Goal: Information Seeking & Learning: Learn about a topic

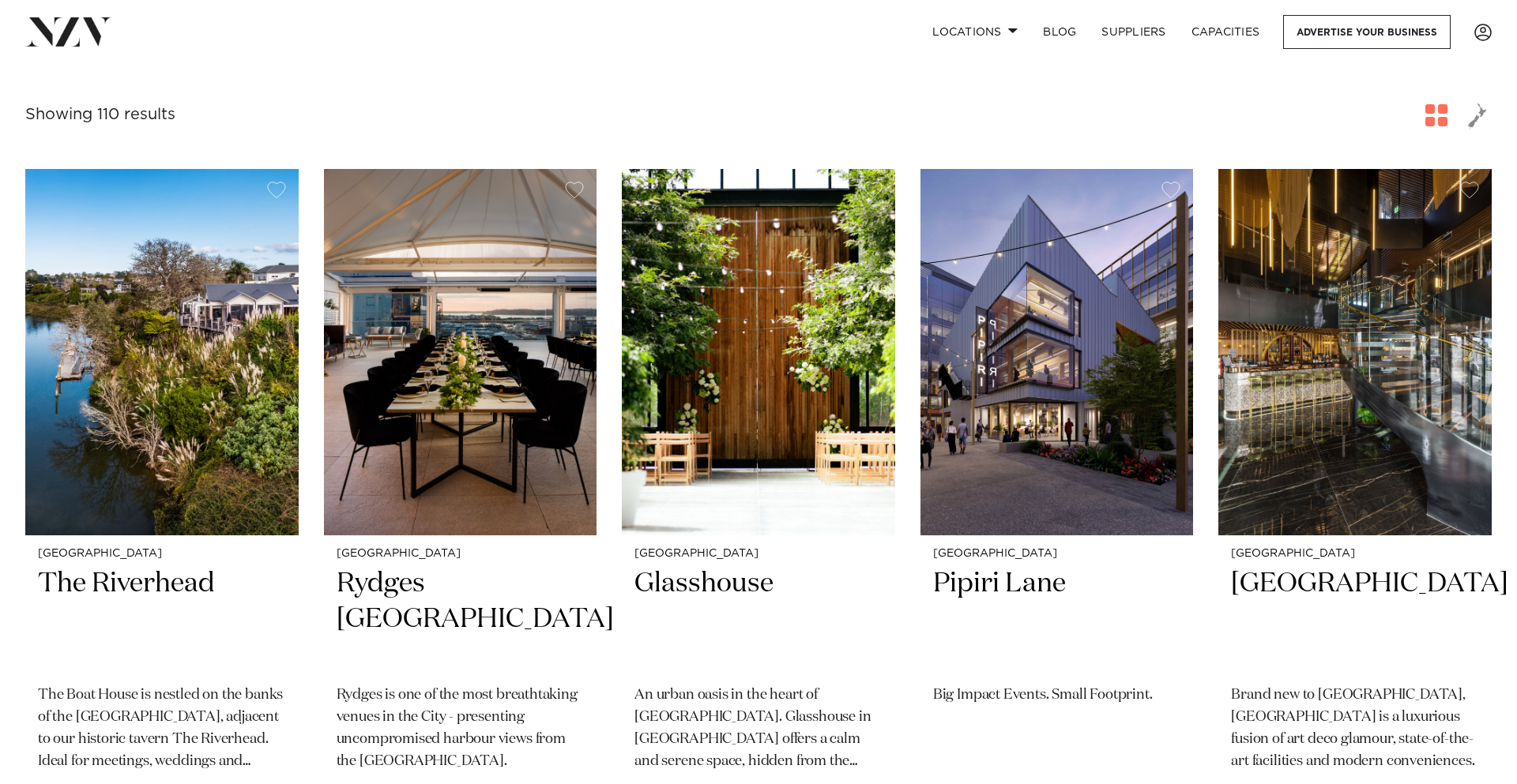
scroll to position [256, 0]
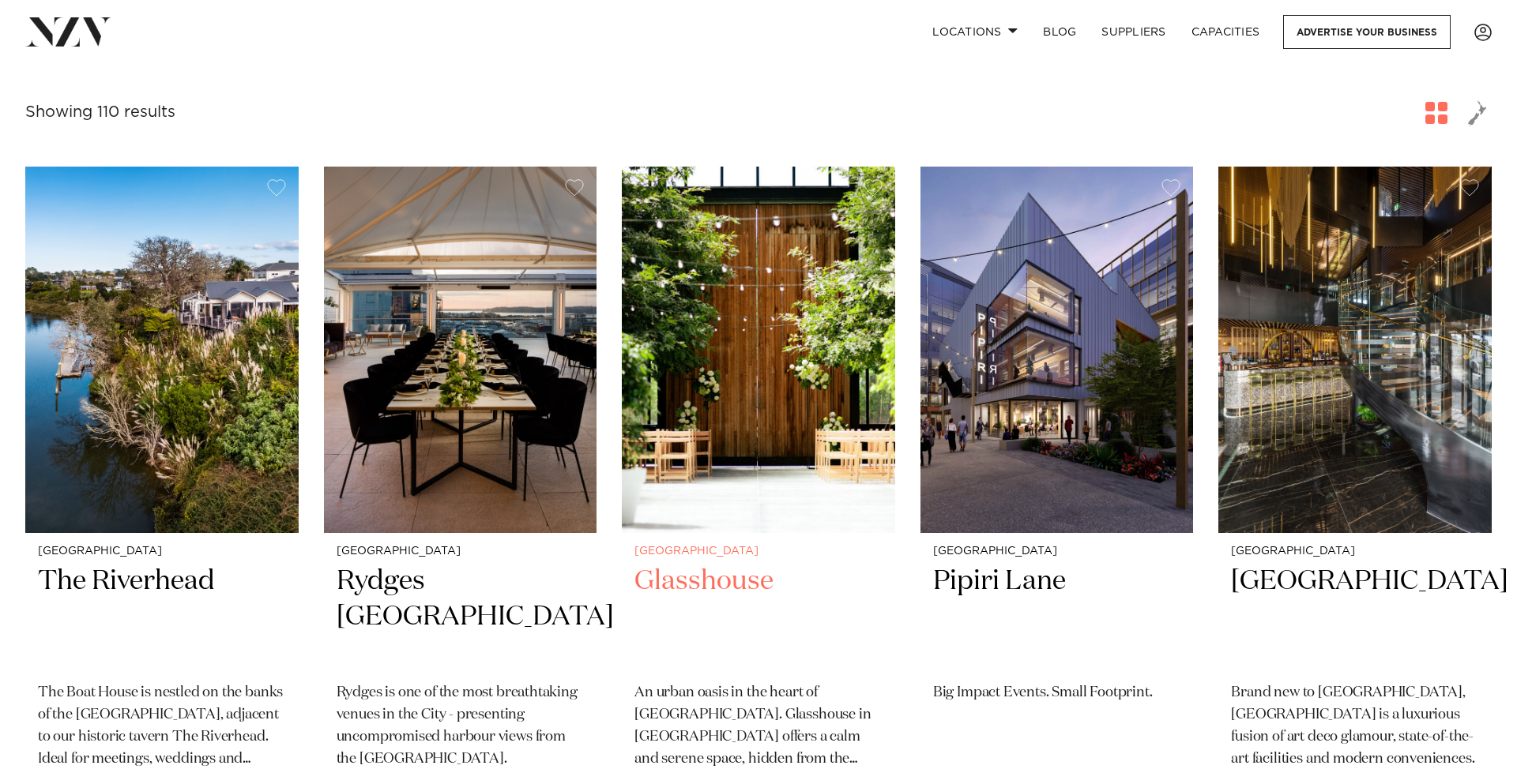
click at [713, 558] on small "[GEOGRAPHIC_DATA]" at bounding box center [758, 552] width 248 height 12
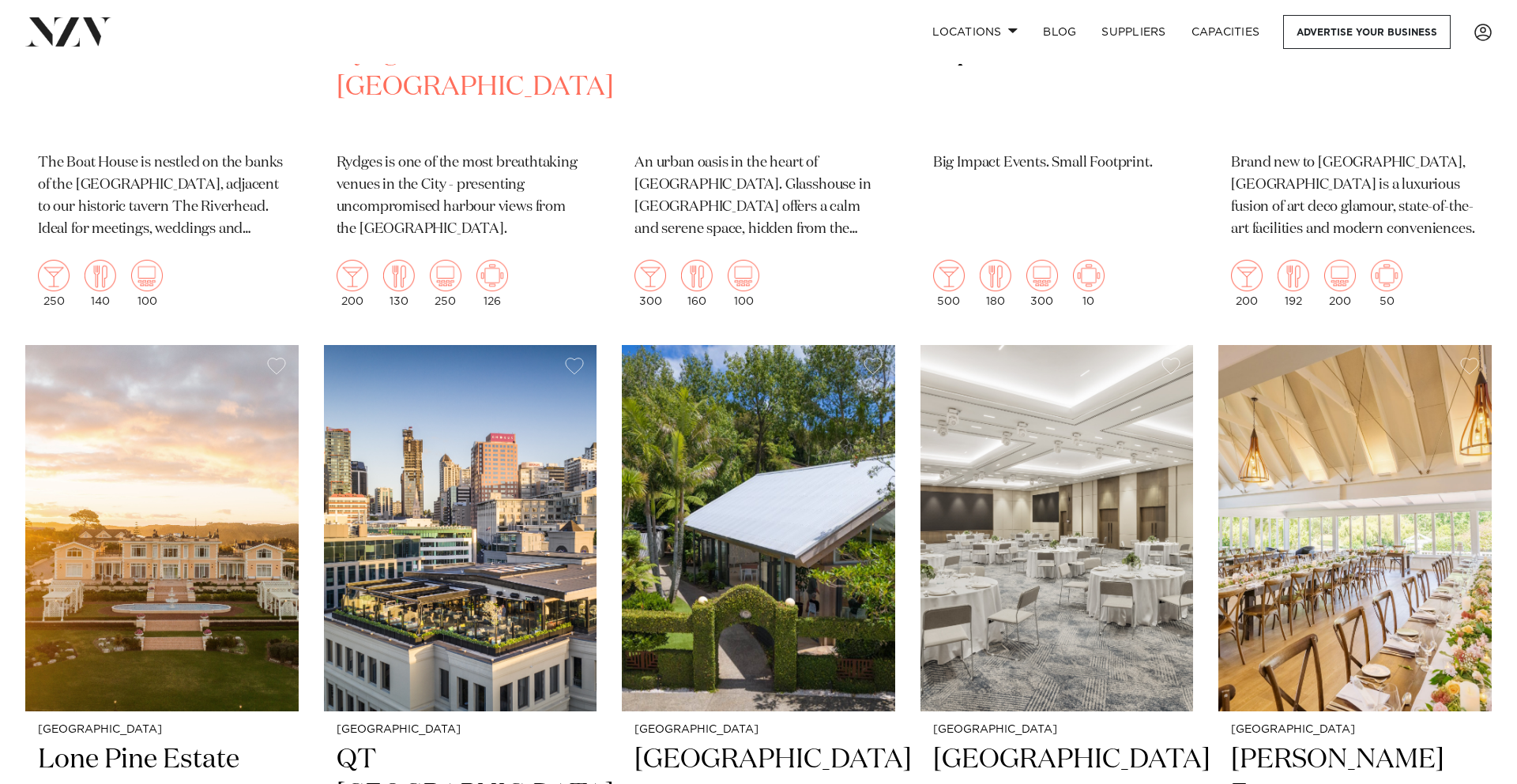
scroll to position [936, 0]
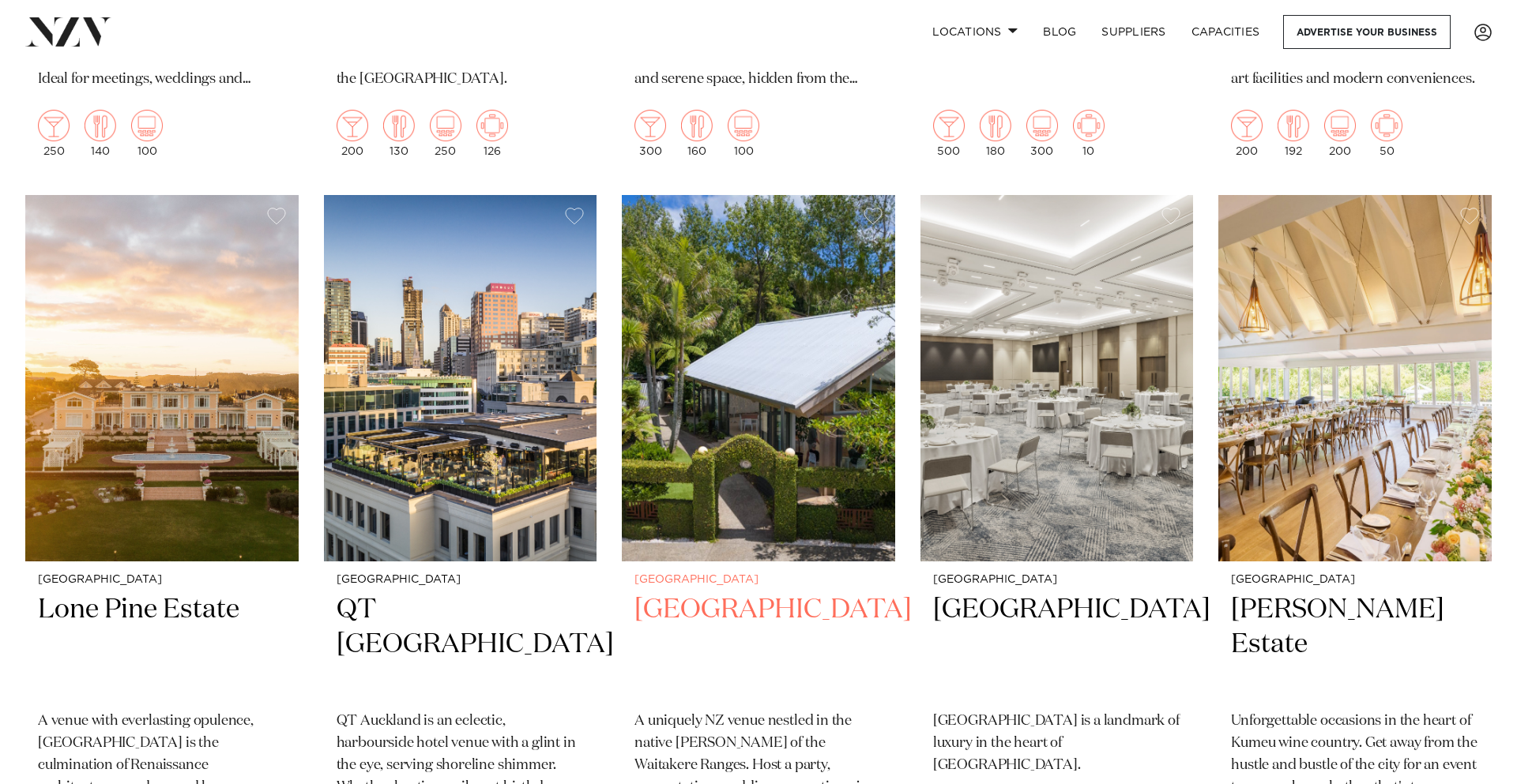
click at [681, 612] on h2 "Tui Hills" at bounding box center [758, 645] width 248 height 106
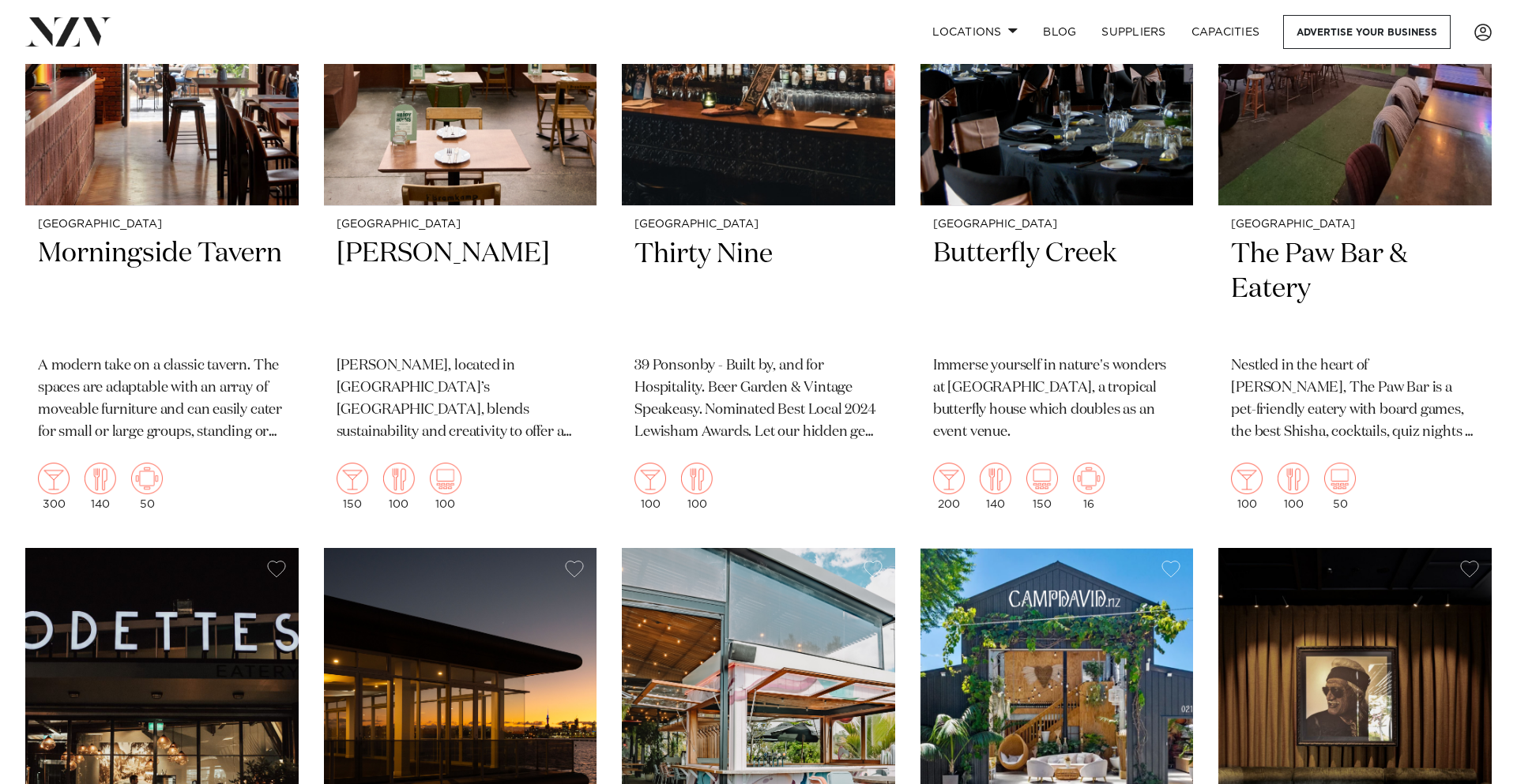
scroll to position [14081, 0]
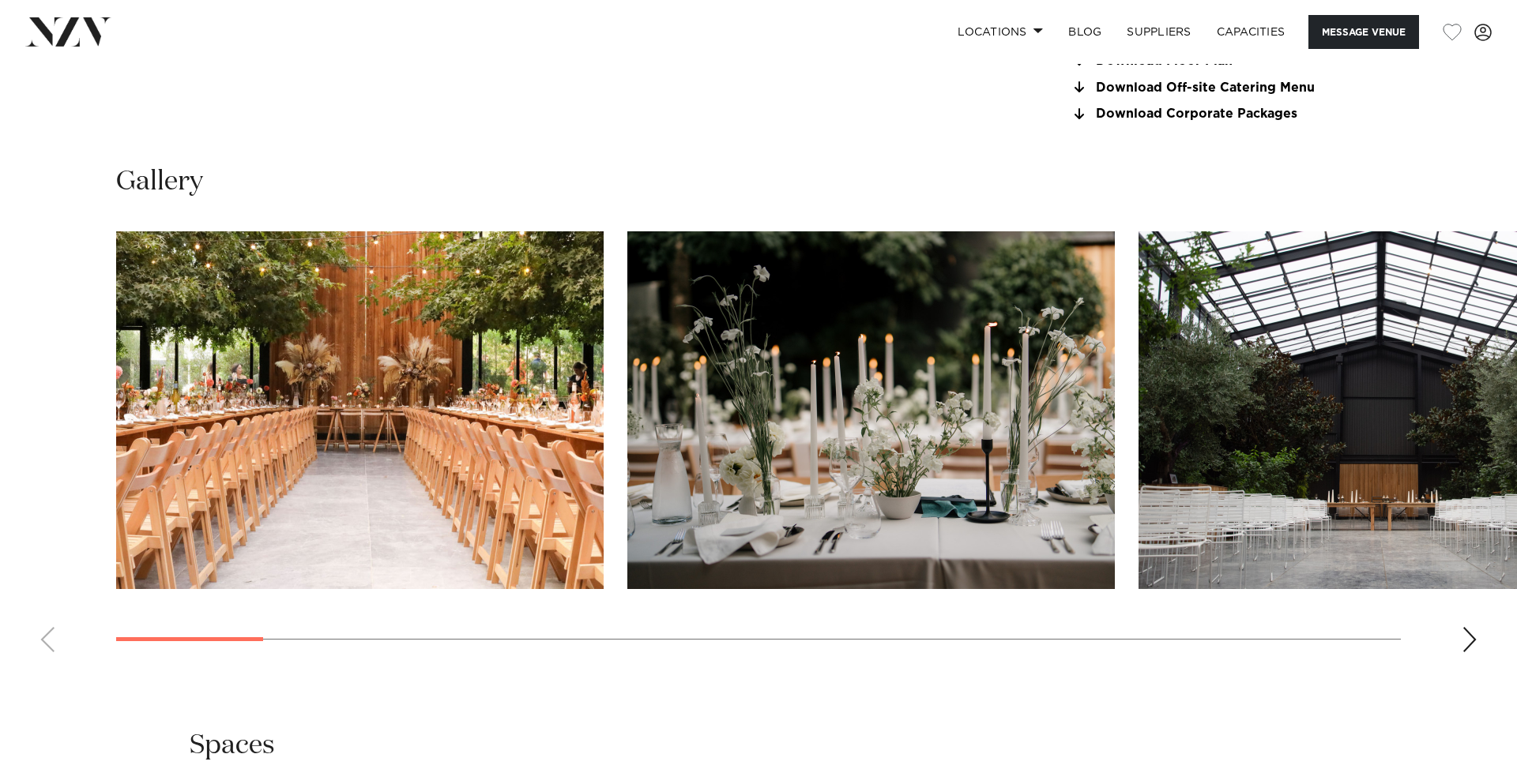
scroll to position [1582, 0]
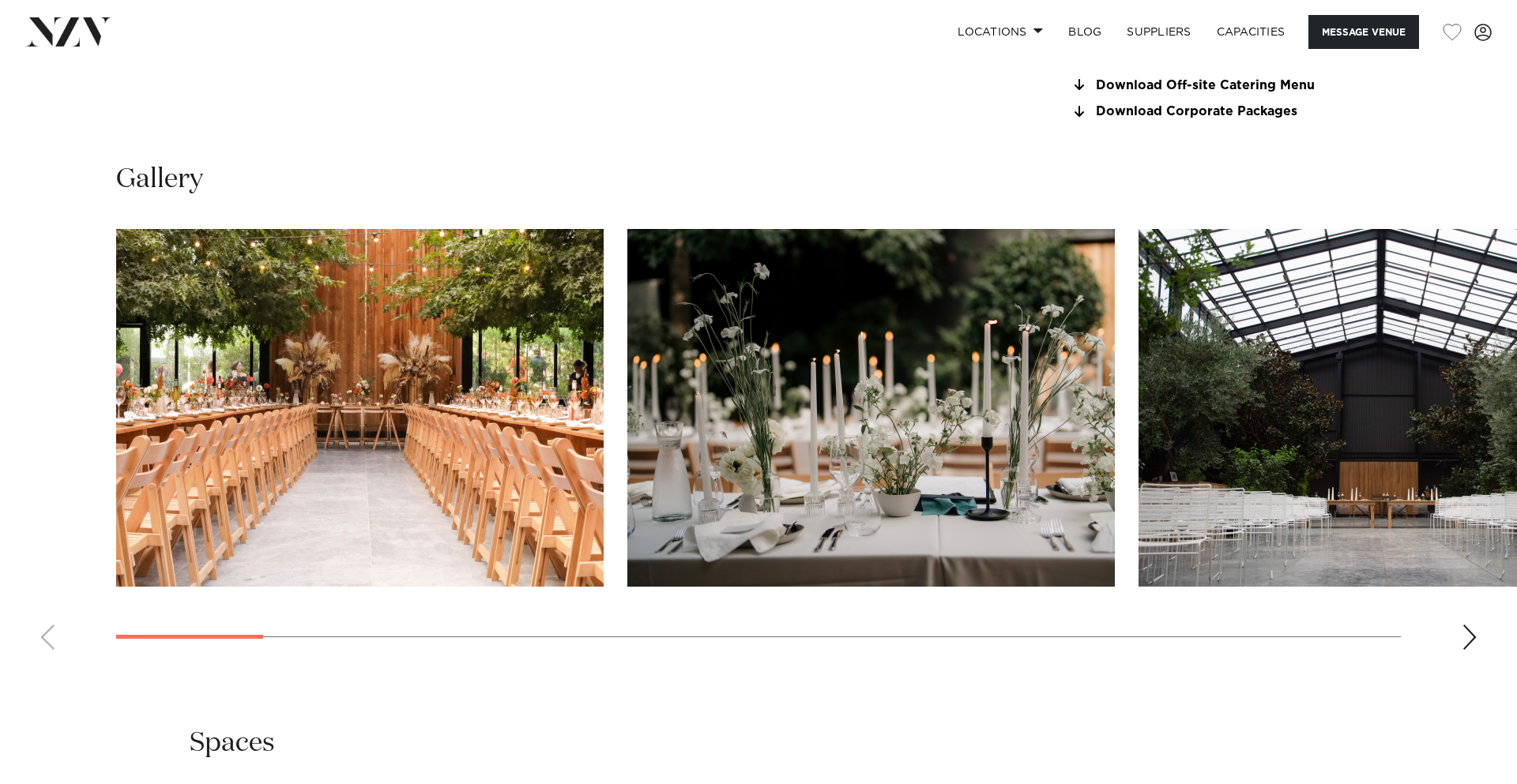
click at [1474, 646] on div "Next slide" at bounding box center [1469, 638] width 16 height 26
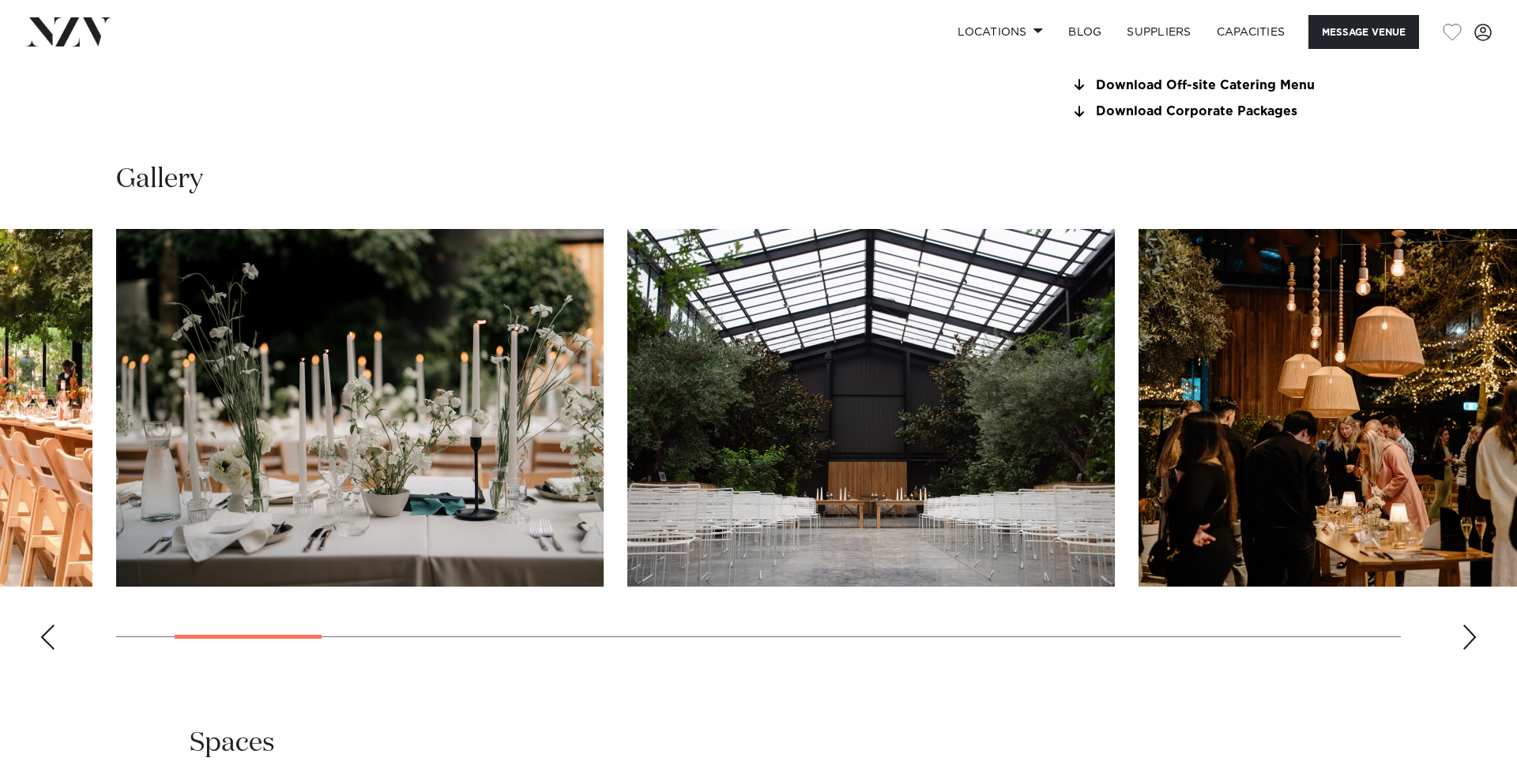
click at [1468, 627] on div "Next slide" at bounding box center [1469, 638] width 16 height 26
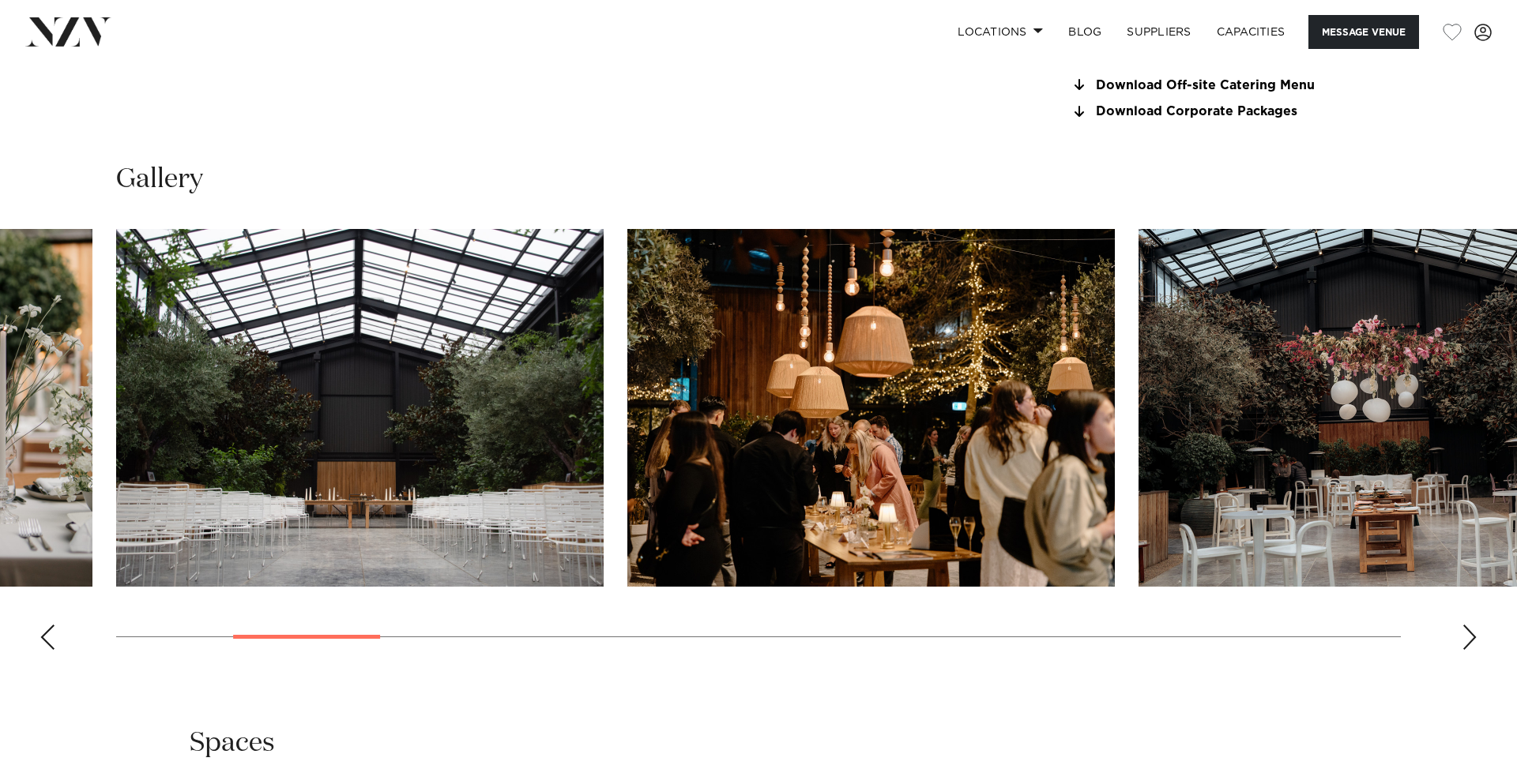
click at [1470, 642] on div "Next slide" at bounding box center [1469, 638] width 16 height 26
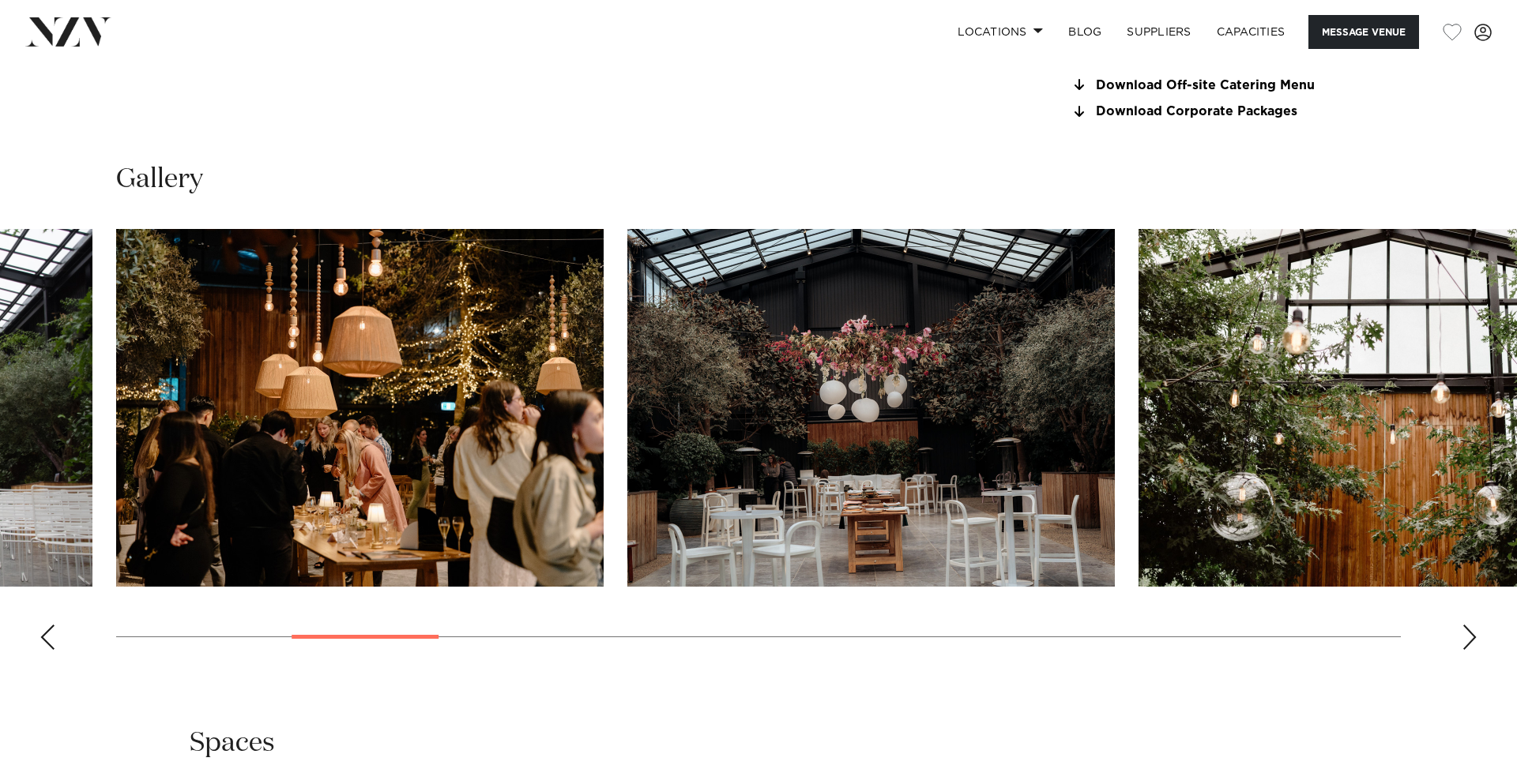
click at [1470, 642] on div "Next slide" at bounding box center [1469, 638] width 16 height 26
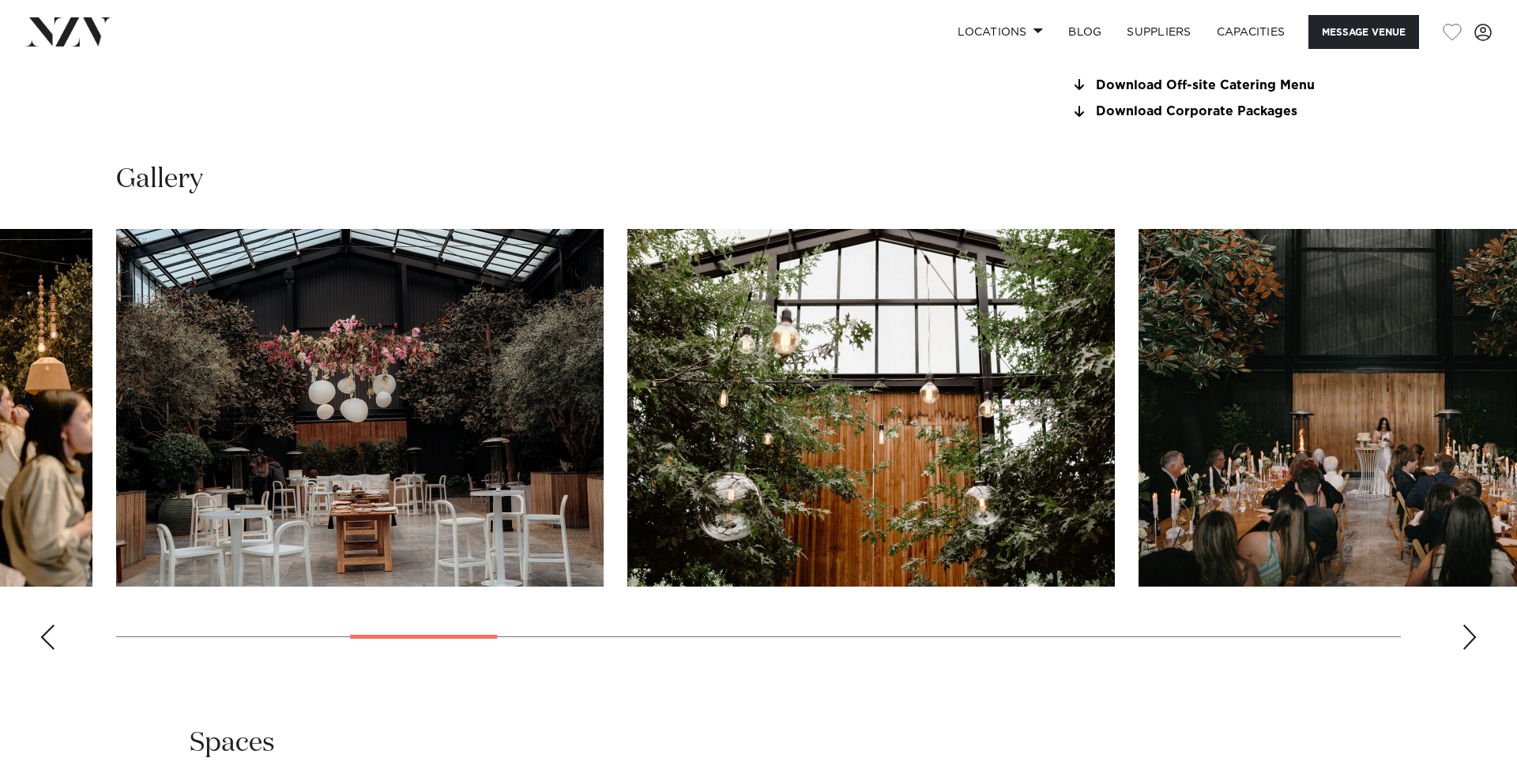
click at [1474, 642] on div "Next slide" at bounding box center [1469, 638] width 16 height 26
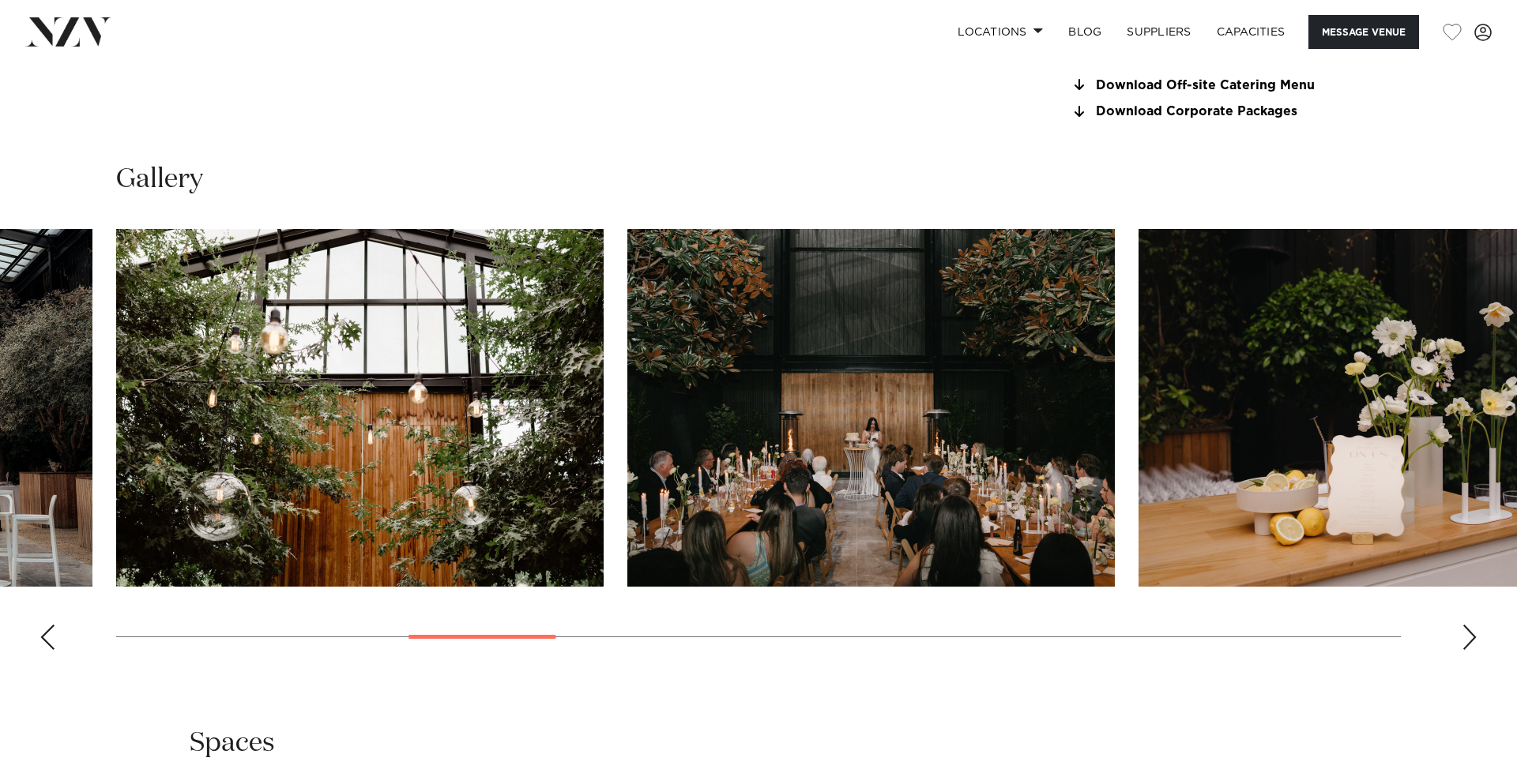
click at [1470, 647] on div "Next slide" at bounding box center [1469, 638] width 16 height 26
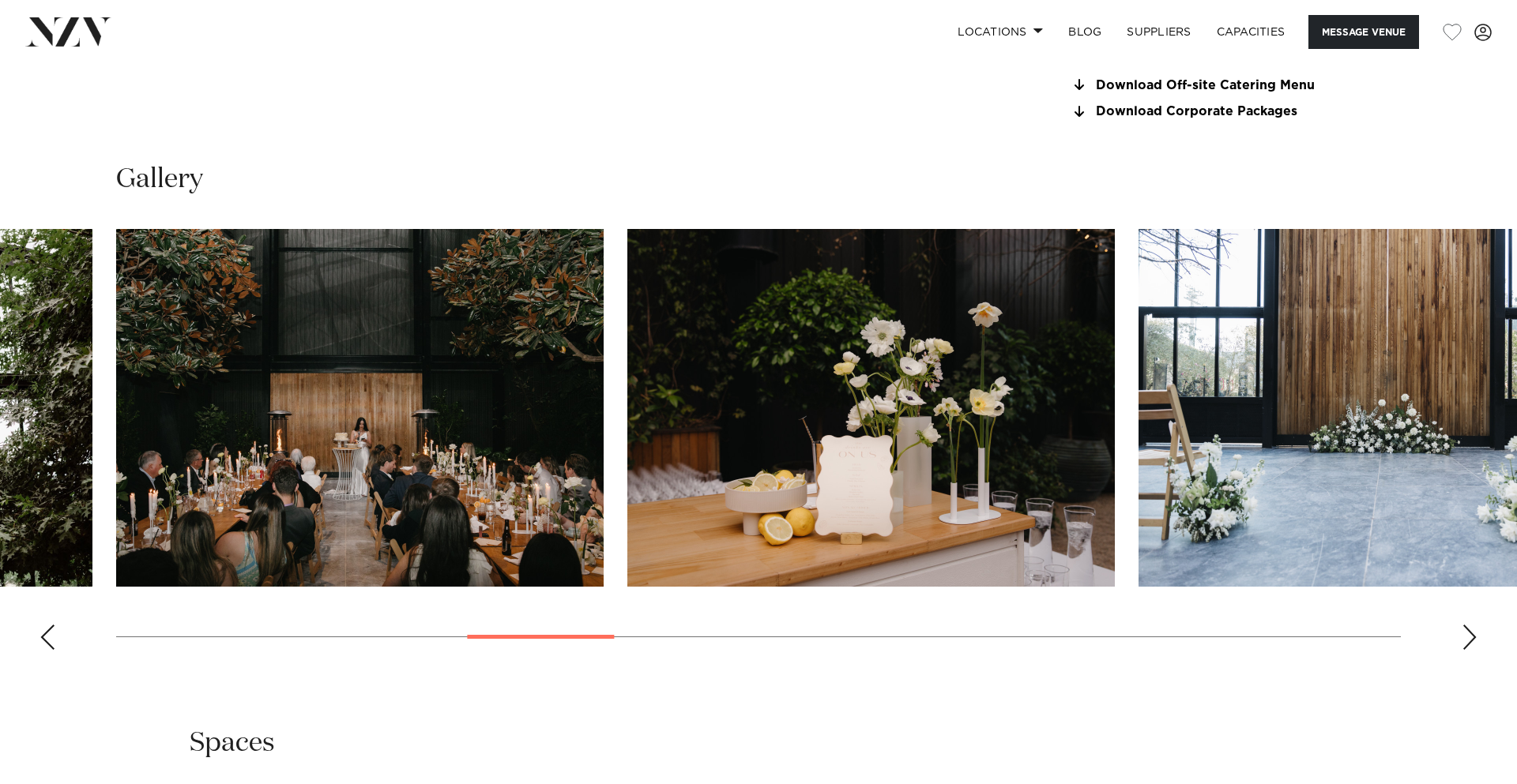
click at [1471, 639] on div "Next slide" at bounding box center [1469, 638] width 16 height 26
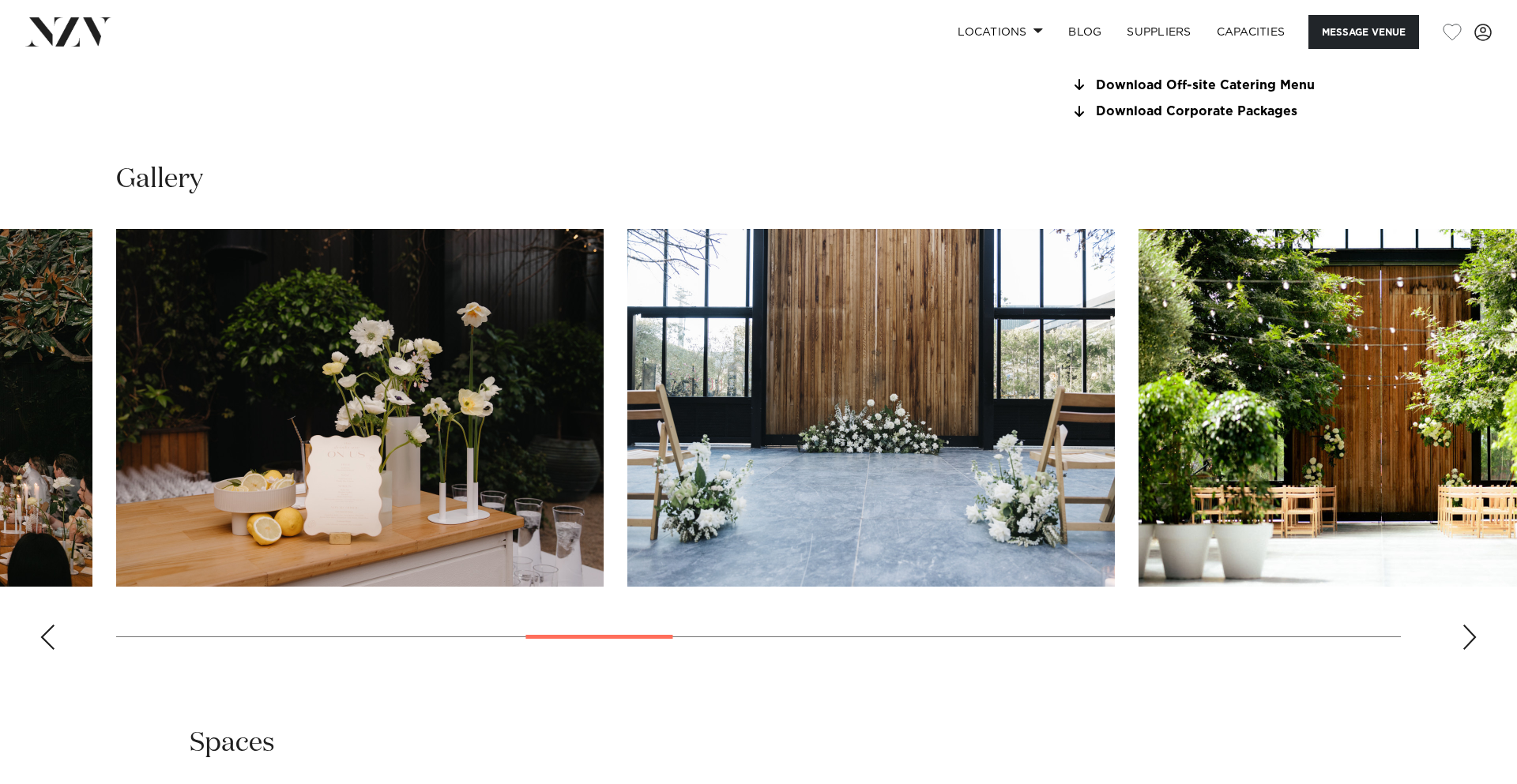
click at [1471, 639] on div "Next slide" at bounding box center [1469, 638] width 16 height 26
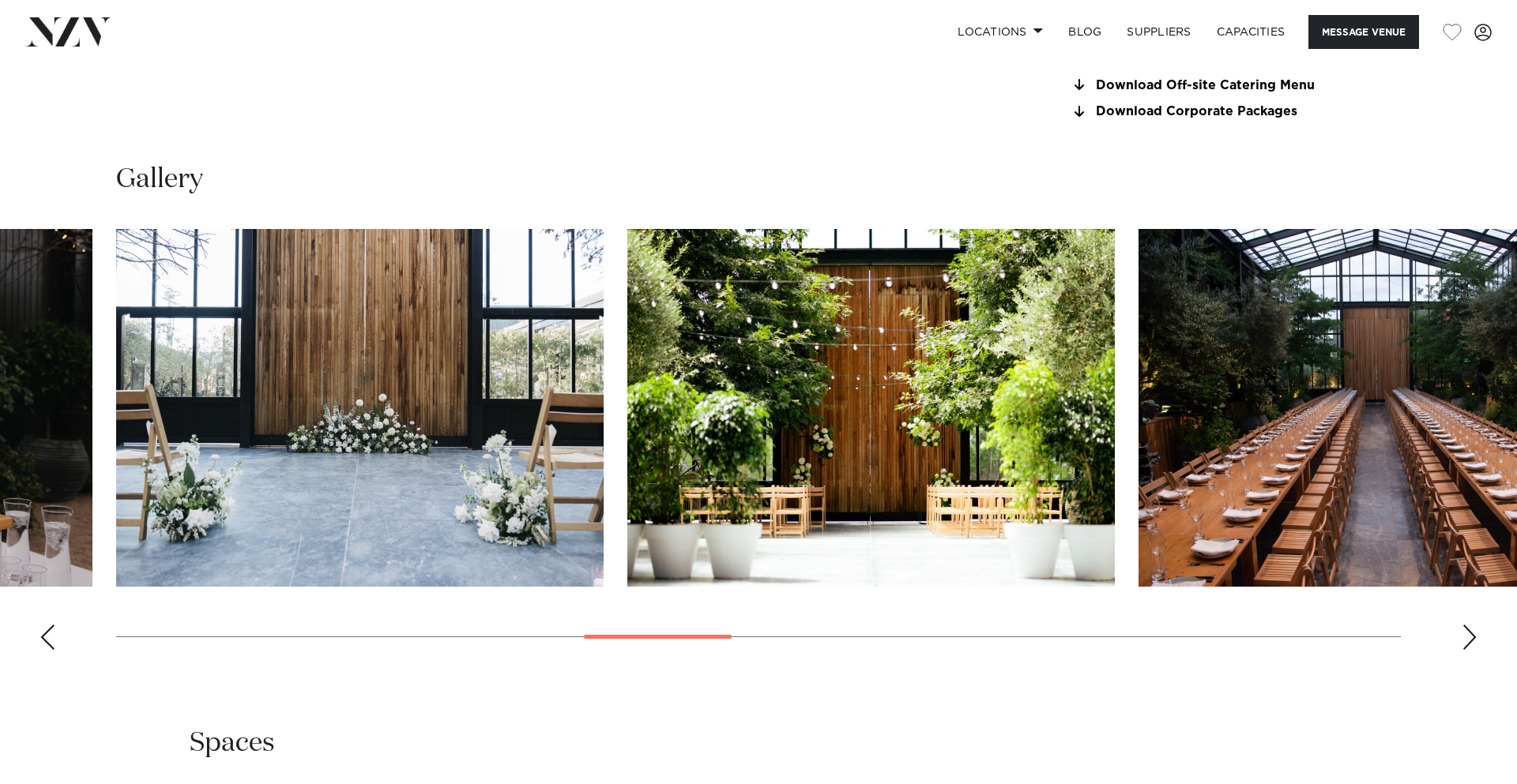
click at [1471, 639] on div "Next slide" at bounding box center [1469, 638] width 16 height 26
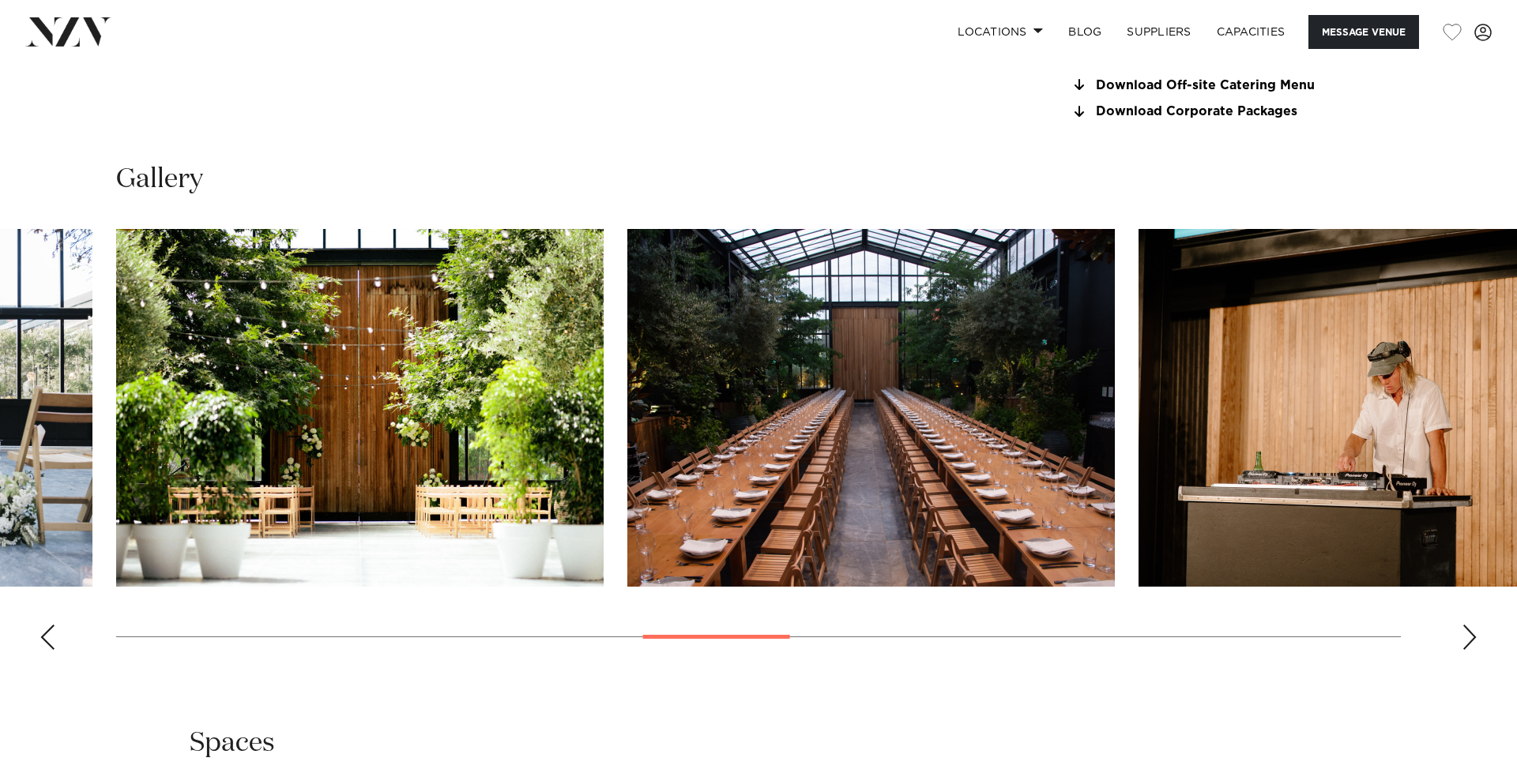
click at [1471, 639] on div "Next slide" at bounding box center [1469, 638] width 16 height 26
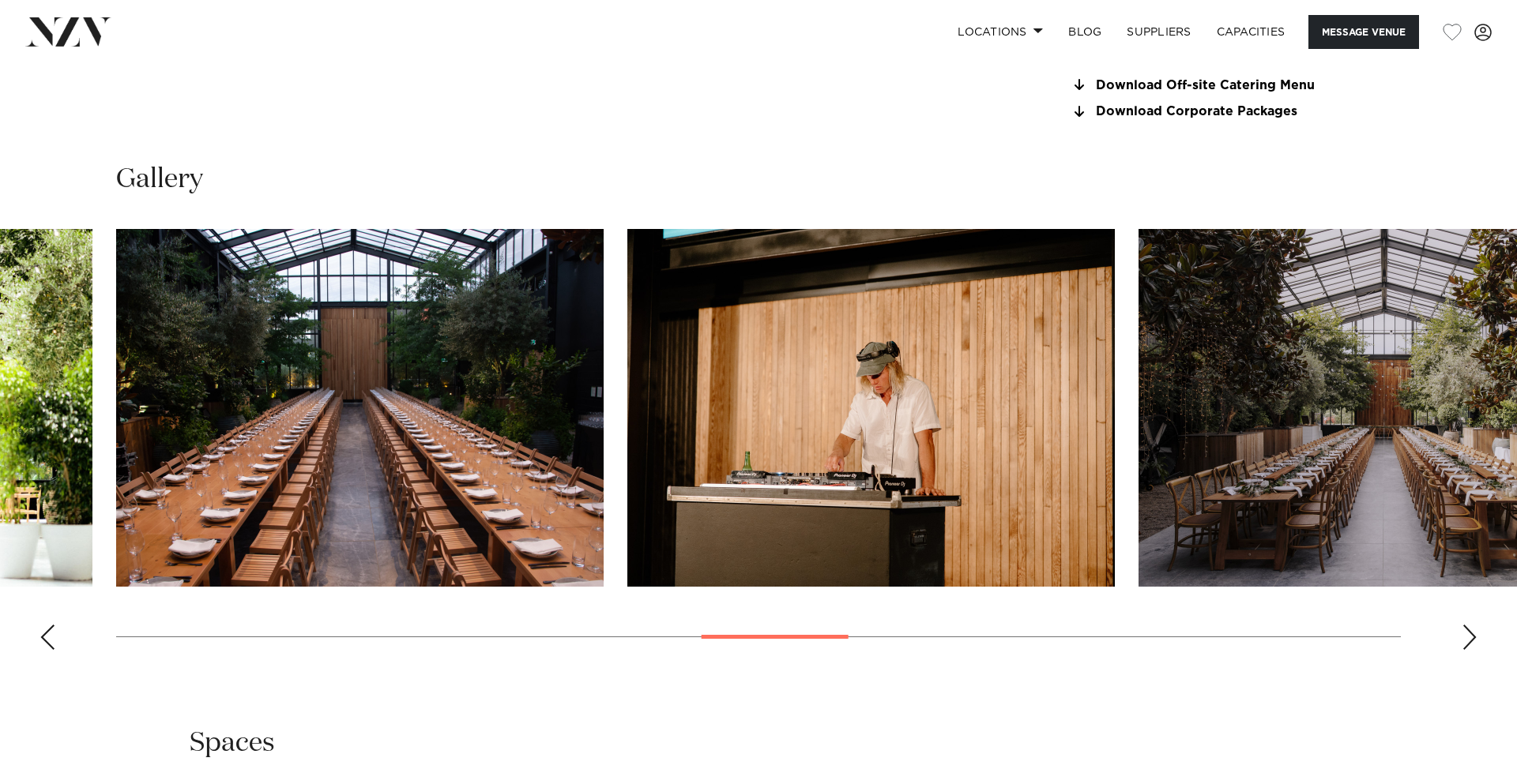
click at [1471, 639] on div "Next slide" at bounding box center [1469, 638] width 16 height 26
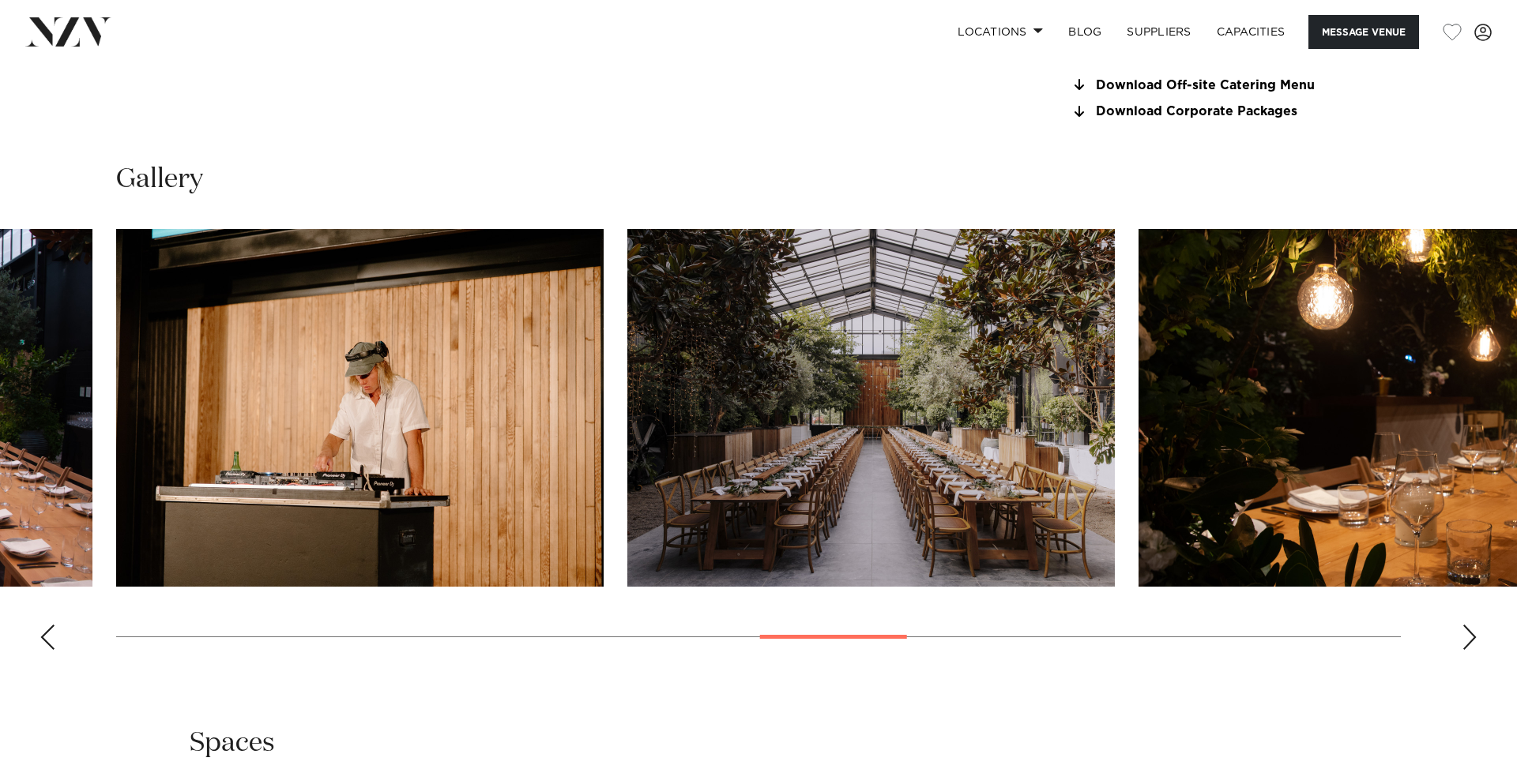
click at [1471, 639] on div "Next slide" at bounding box center [1469, 638] width 16 height 26
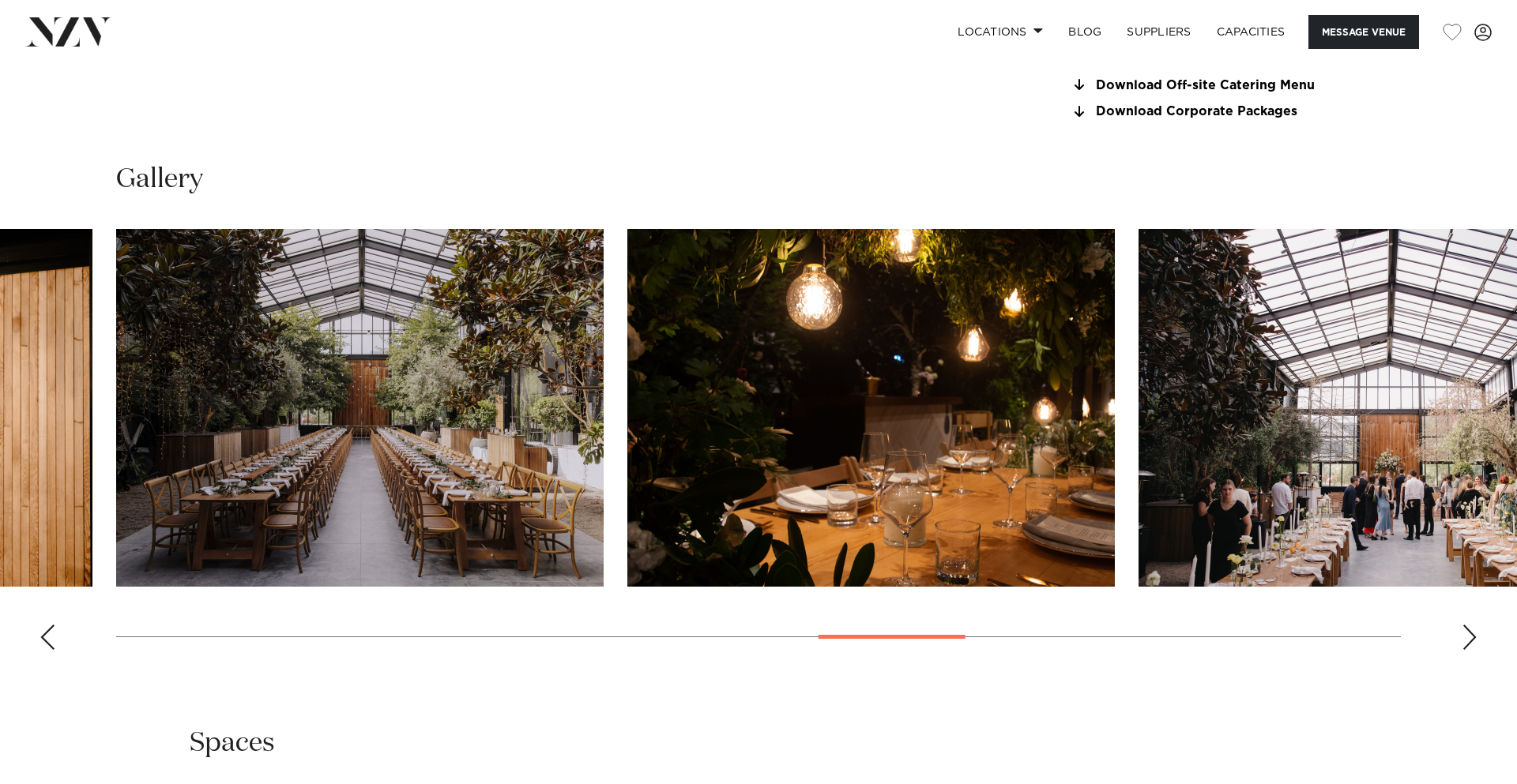
click at [1471, 639] on div "Next slide" at bounding box center [1469, 638] width 16 height 26
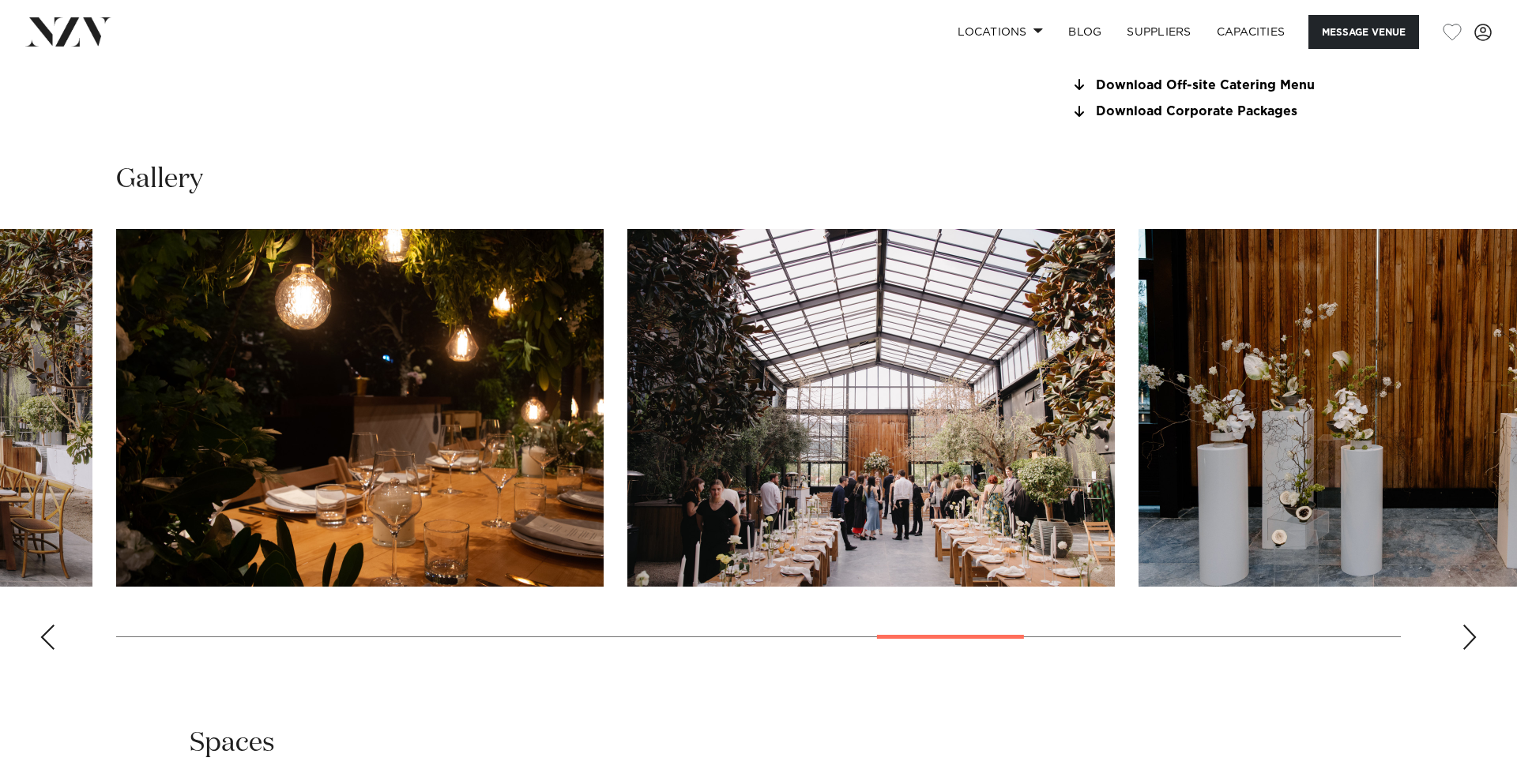
click at [1471, 639] on div "Next slide" at bounding box center [1469, 638] width 16 height 26
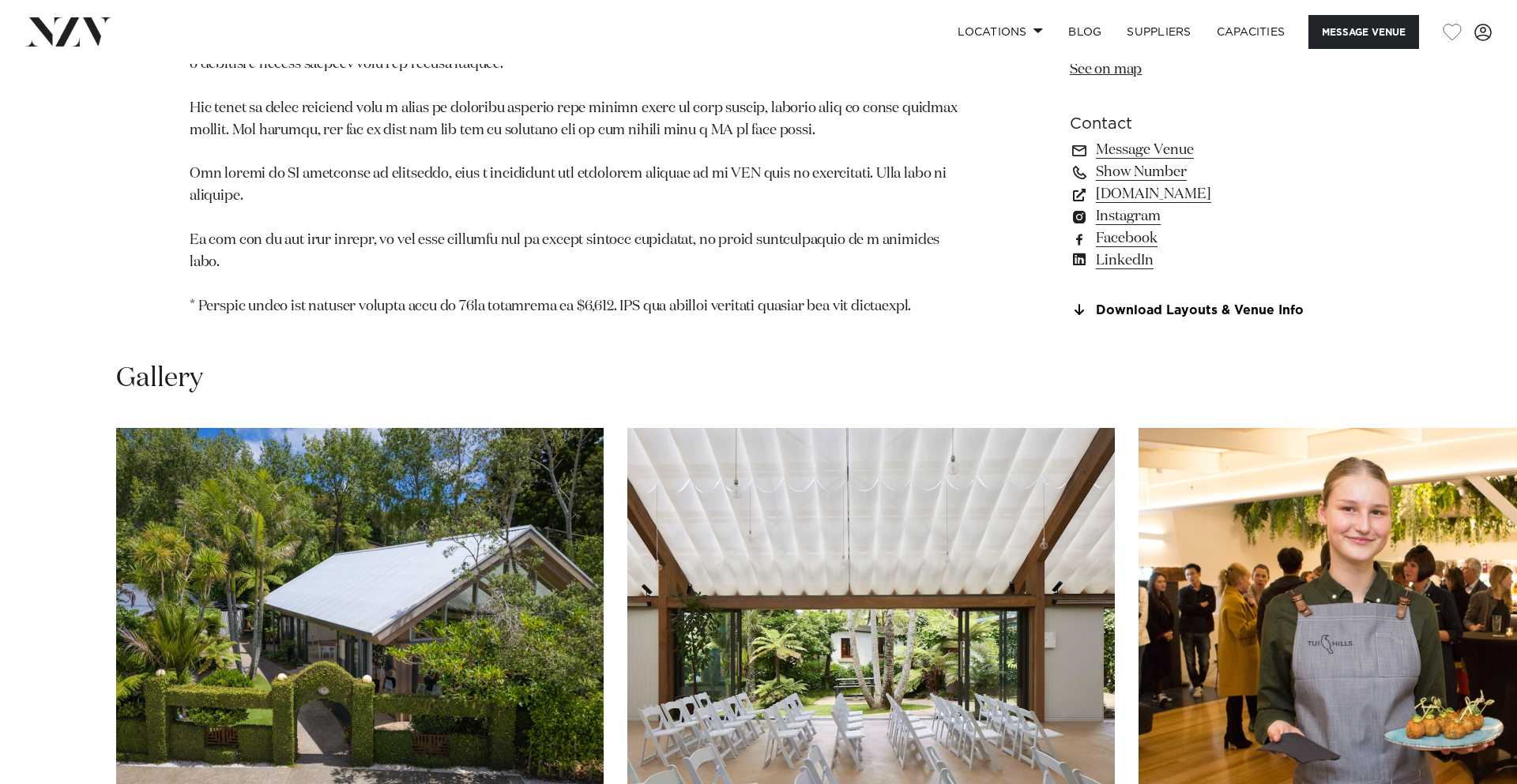
scroll to position [1615, 0]
